Goal: Find contact information: Find contact information

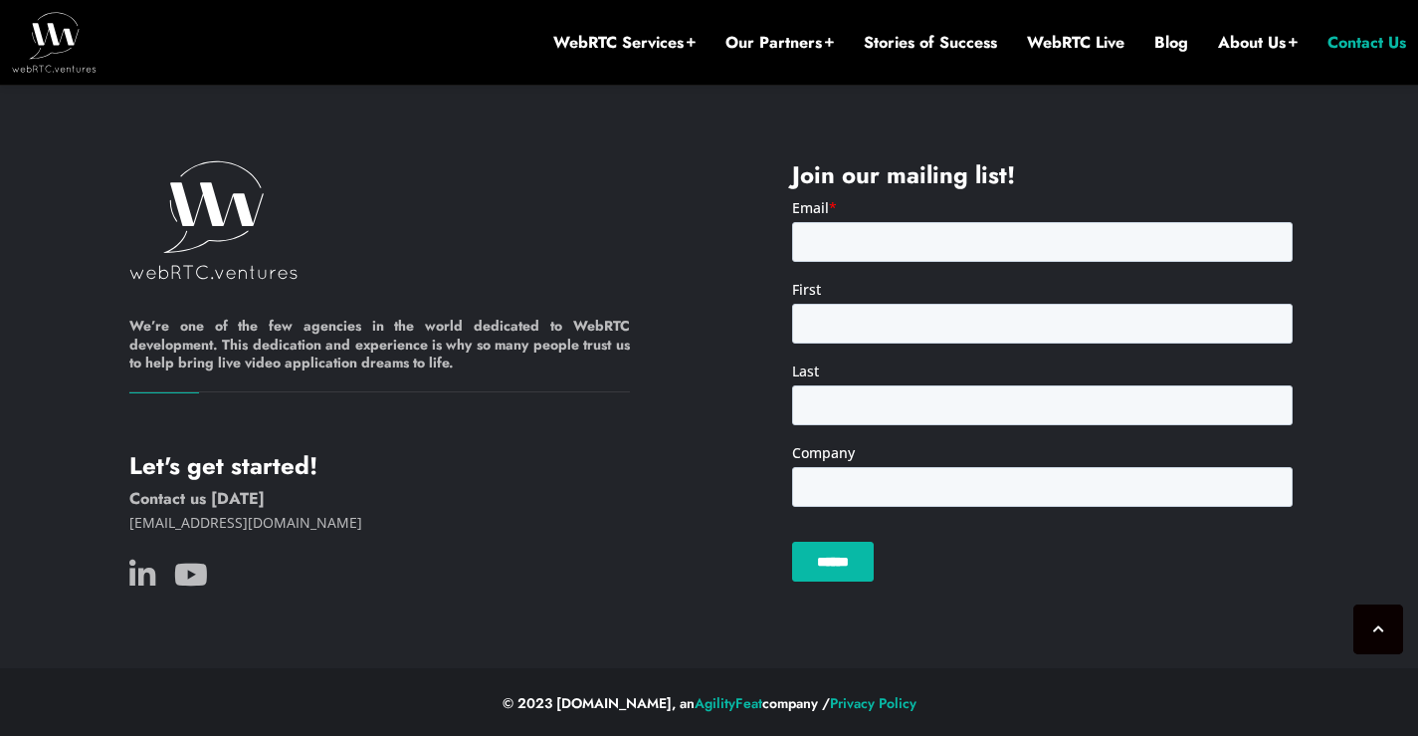
scroll to position [1969, 0]
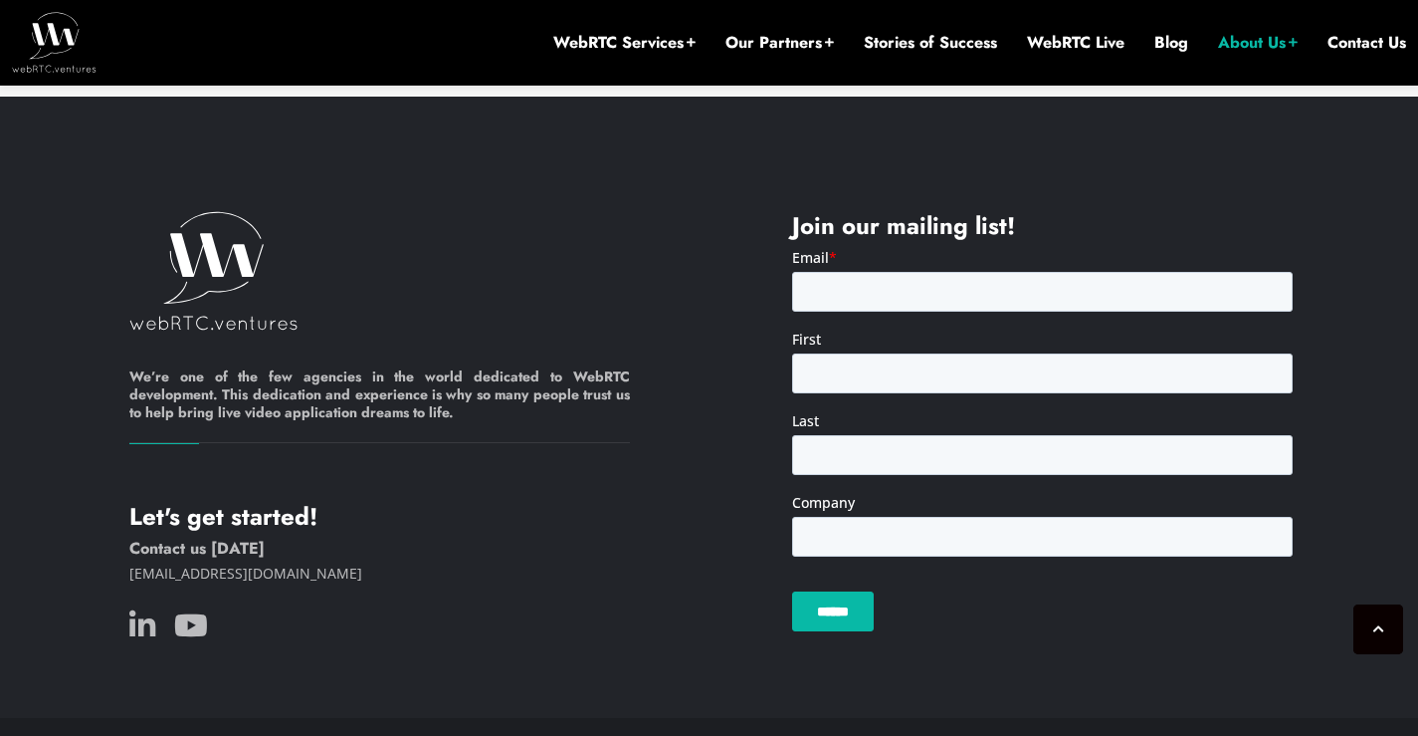
scroll to position [3645, 0]
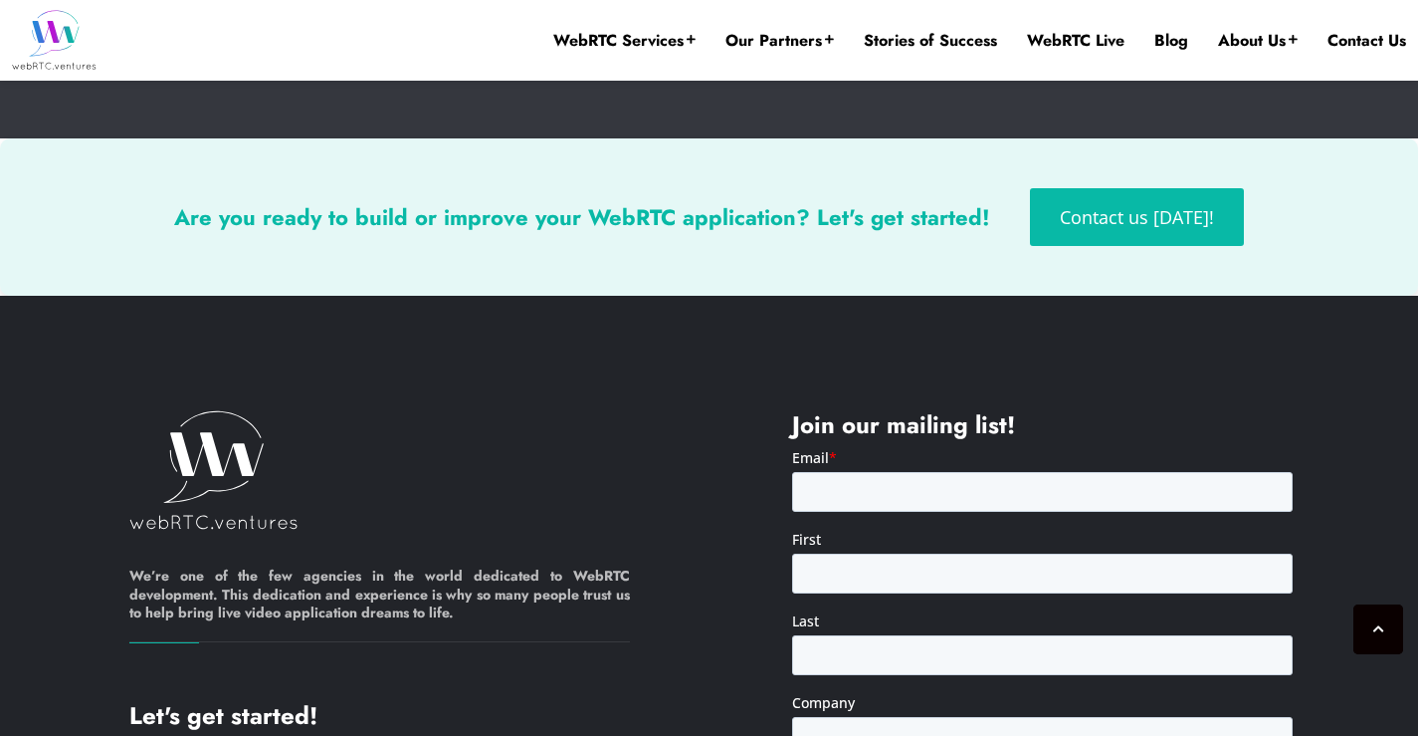
scroll to position [4732, 0]
